Goal: Information Seeking & Learning: Learn about a topic

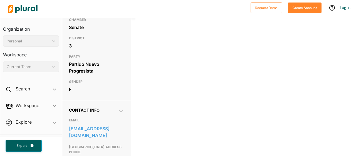
scroll to position [156, 0]
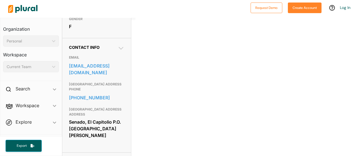
scroll to position [161, 0]
